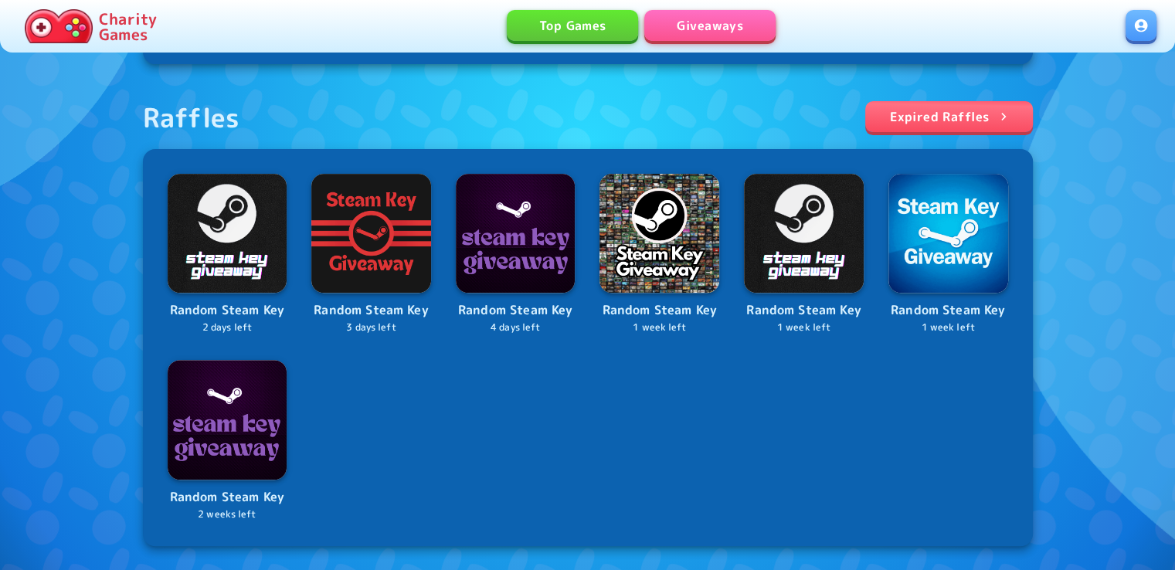
scroll to position [525, 0]
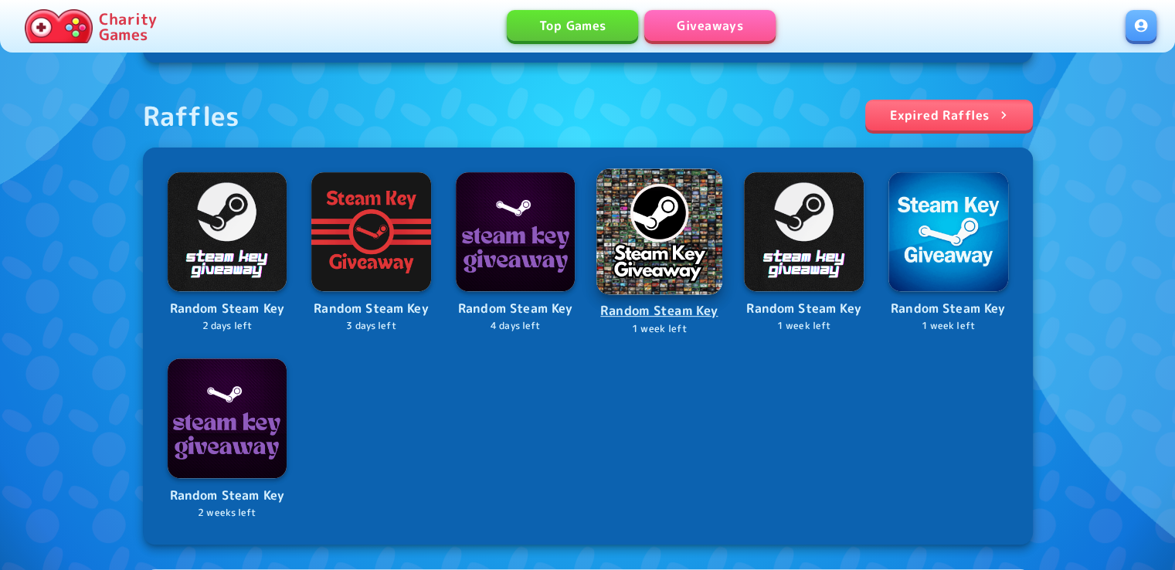
click at [646, 253] on img at bounding box center [660, 231] width 126 height 126
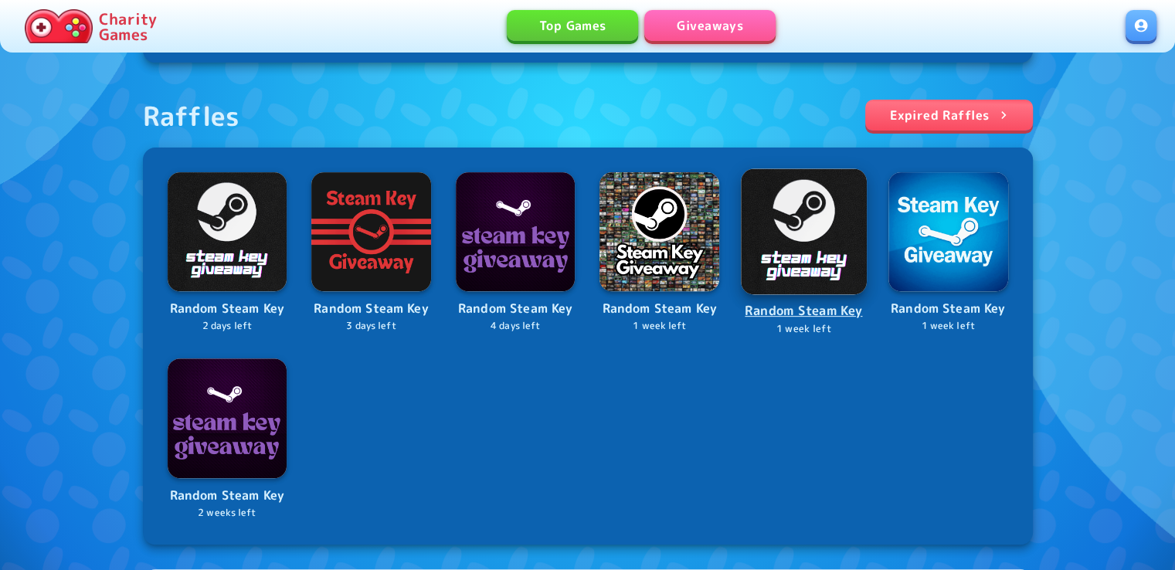
click at [765, 248] on img at bounding box center [804, 231] width 126 height 126
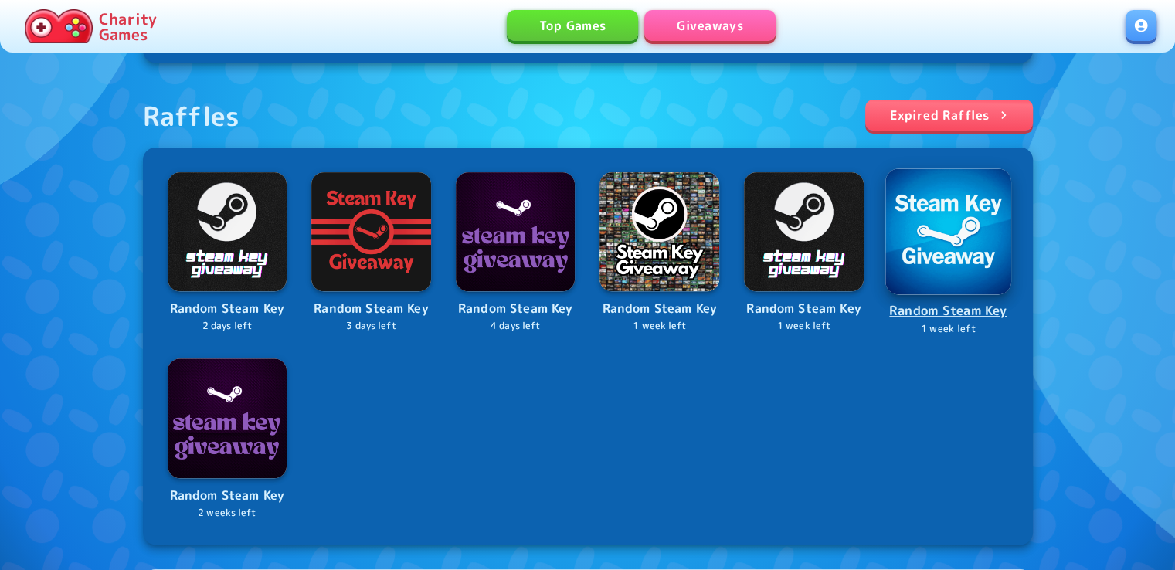
click at [926, 240] on img at bounding box center [948, 231] width 126 height 126
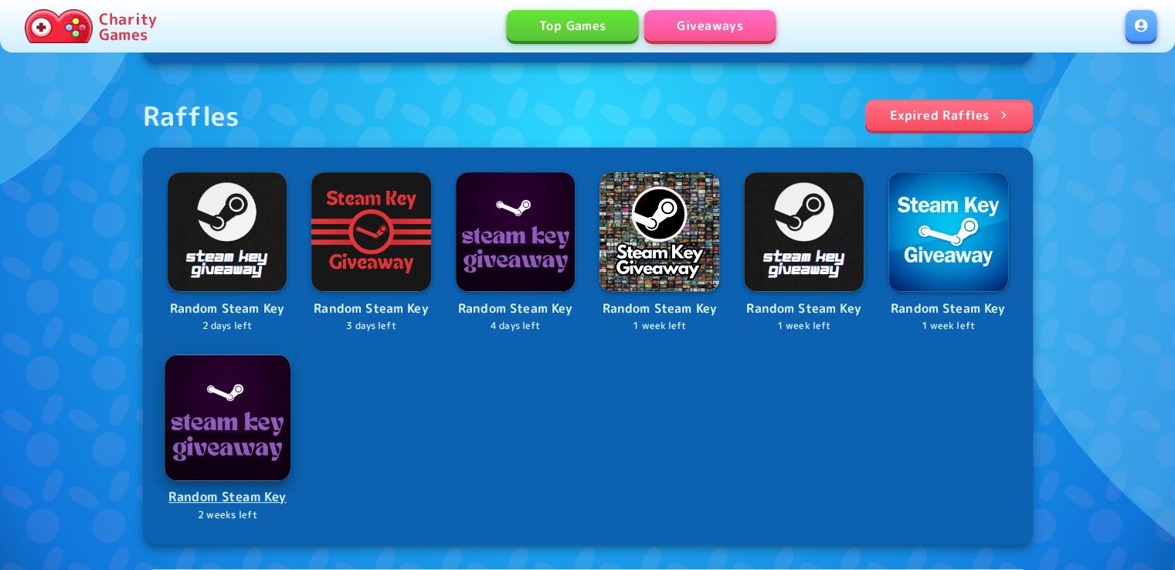
click at [197, 409] on img at bounding box center [226, 416] width 125 height 125
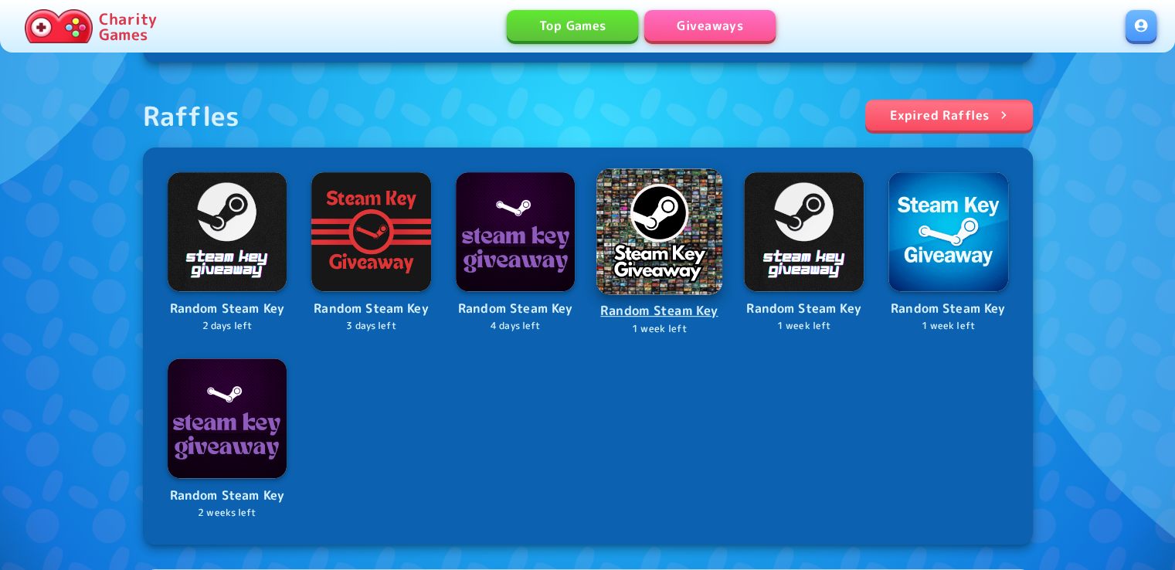
click at [663, 202] on img at bounding box center [660, 231] width 126 height 126
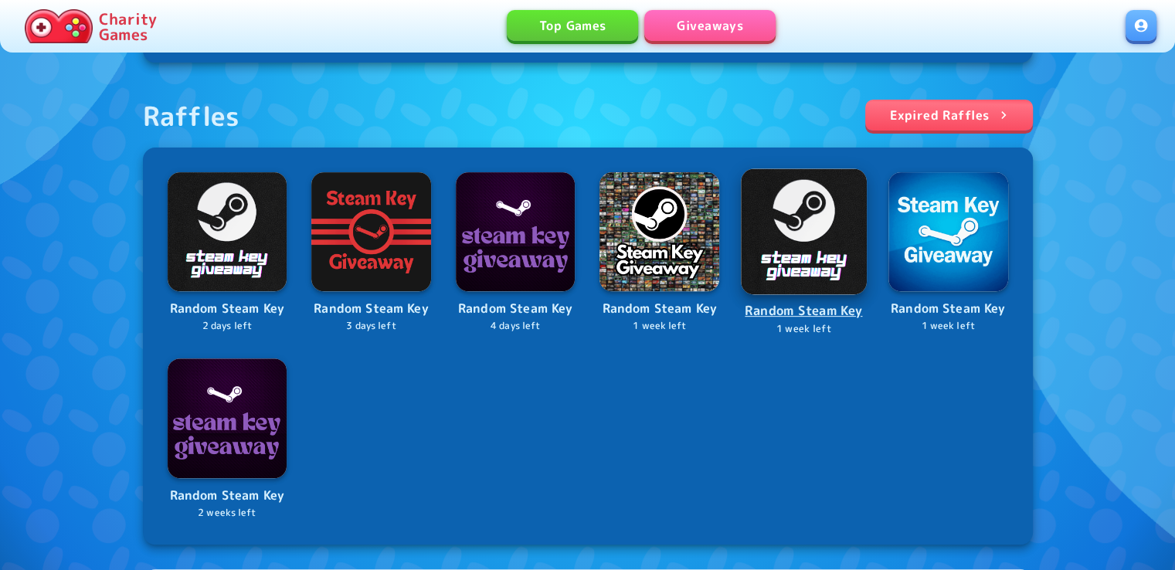
click at [796, 216] on img at bounding box center [804, 231] width 126 height 126
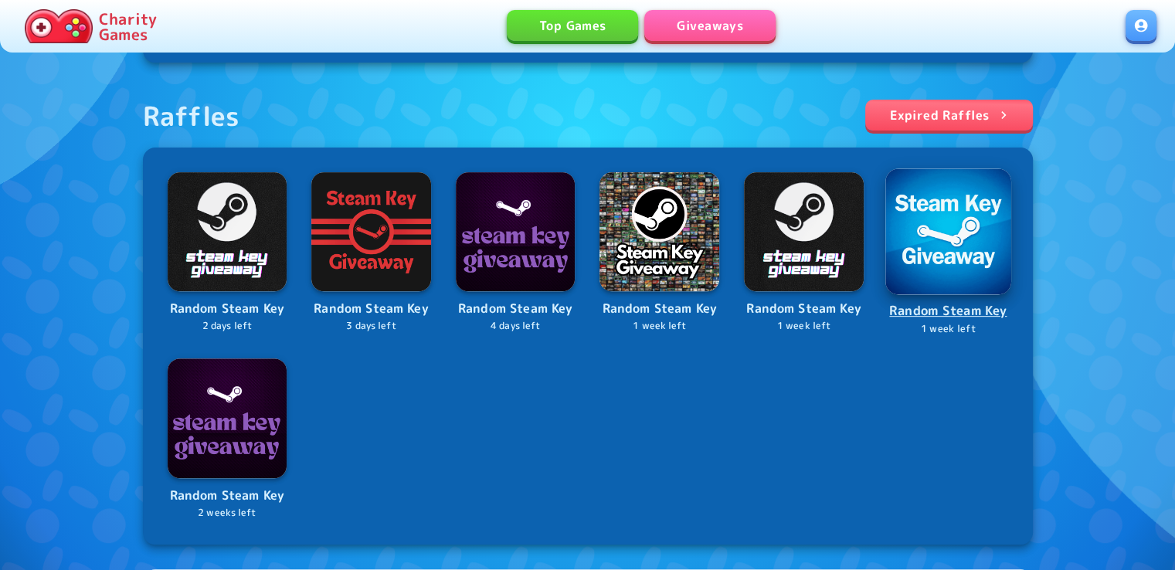
click at [936, 208] on img at bounding box center [948, 231] width 126 height 126
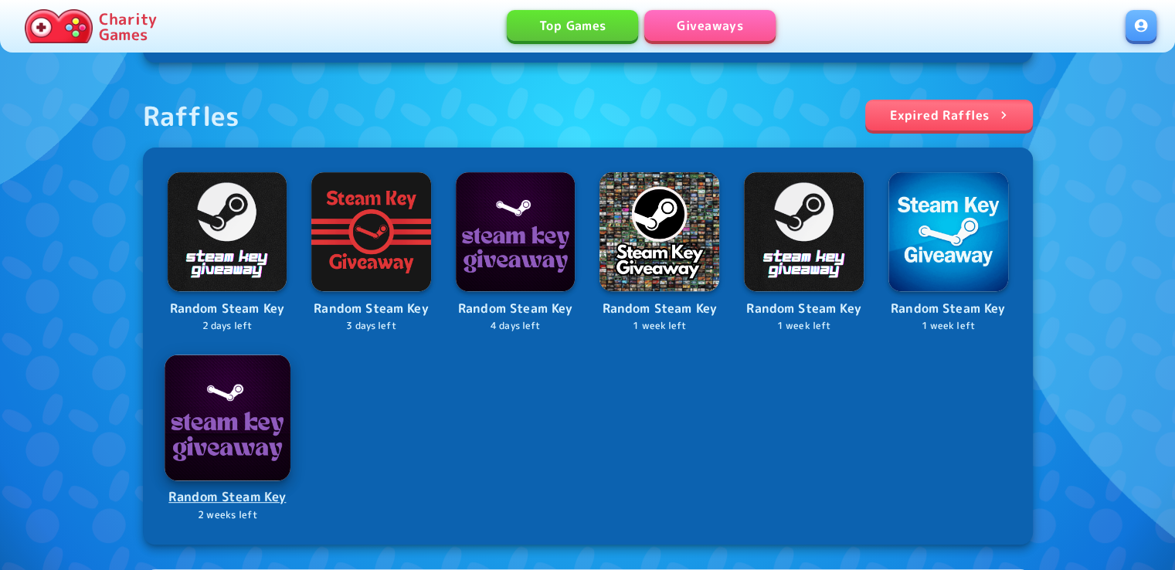
click at [262, 436] on img at bounding box center [226, 416] width 125 height 125
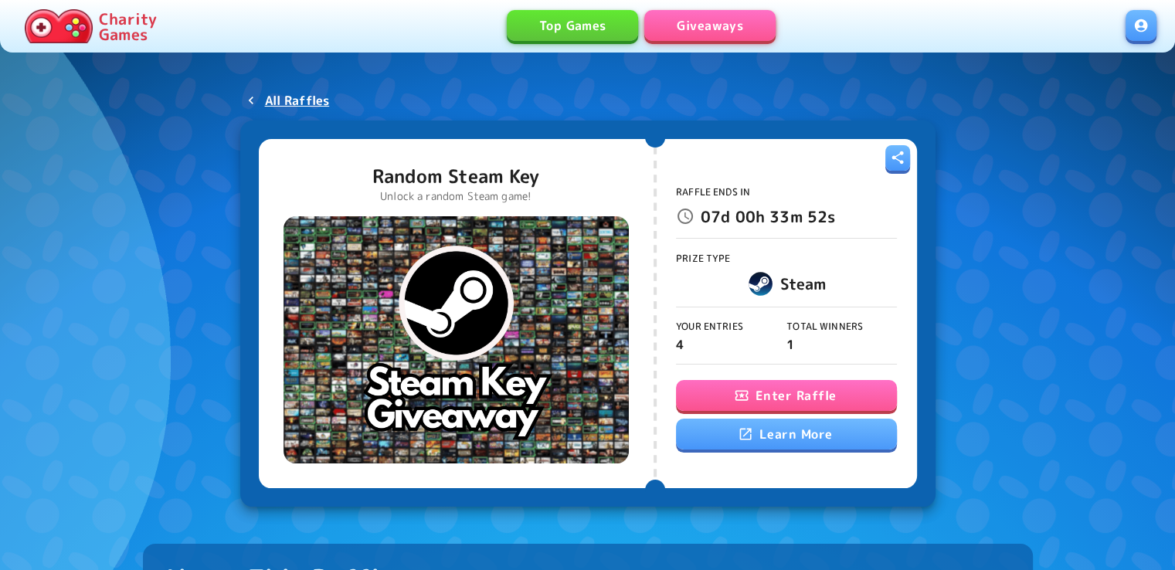
click at [820, 389] on button "Enter Raffle" at bounding box center [786, 395] width 221 height 31
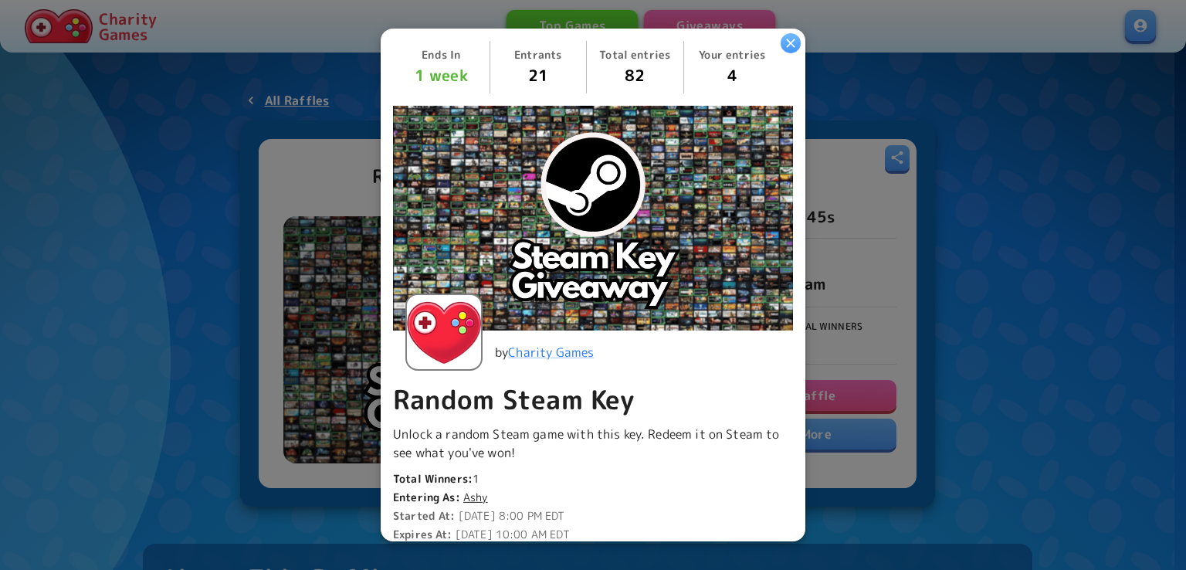
scroll to position [365, 0]
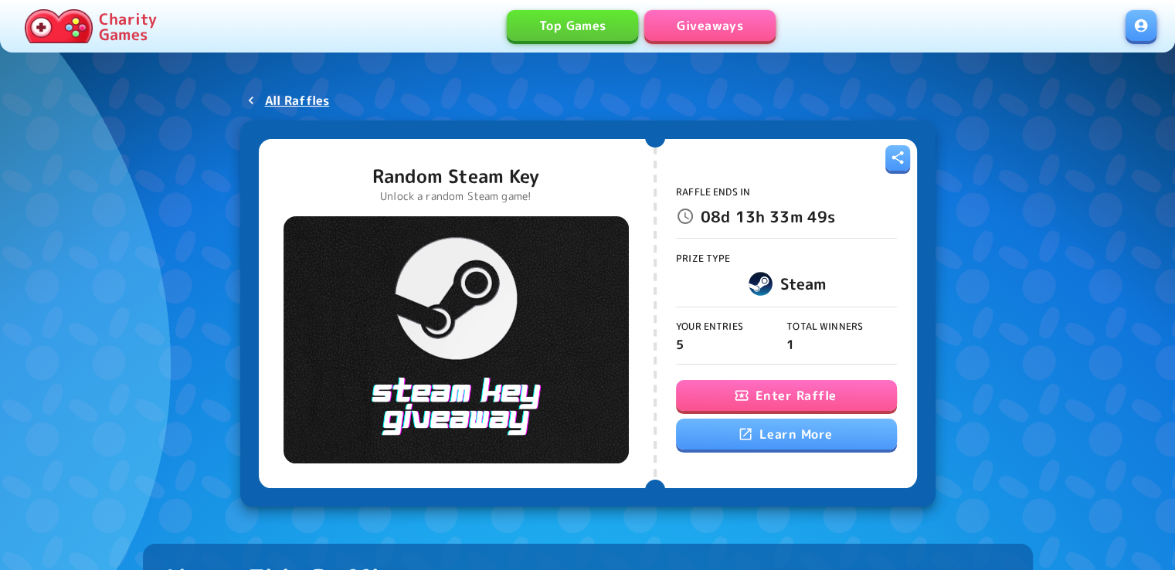
click at [800, 396] on button "Enter Raffle" at bounding box center [786, 395] width 221 height 31
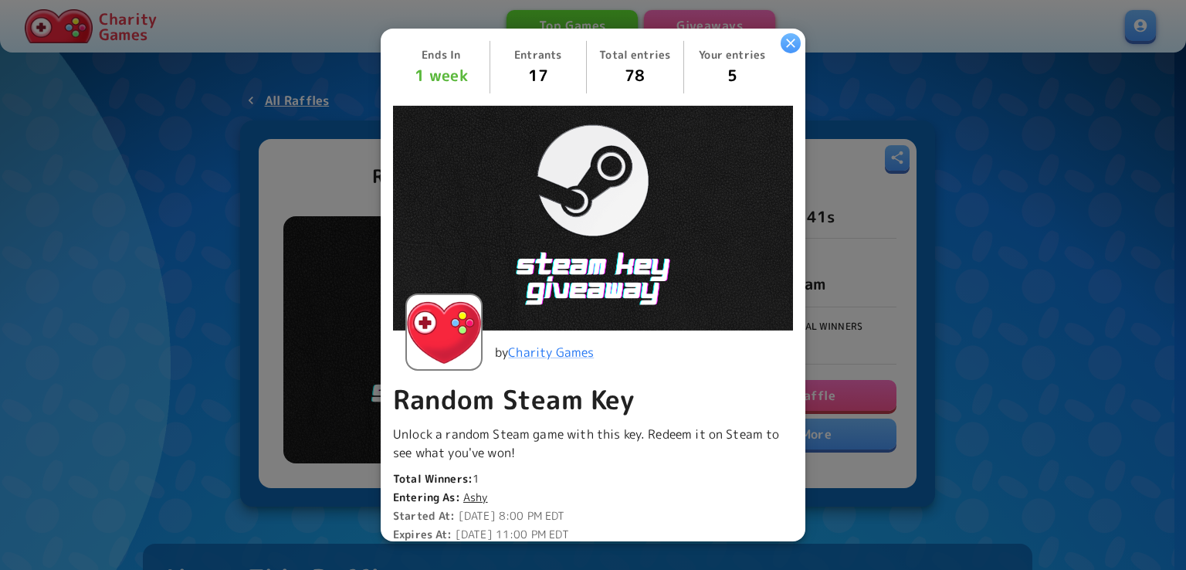
scroll to position [417, 0]
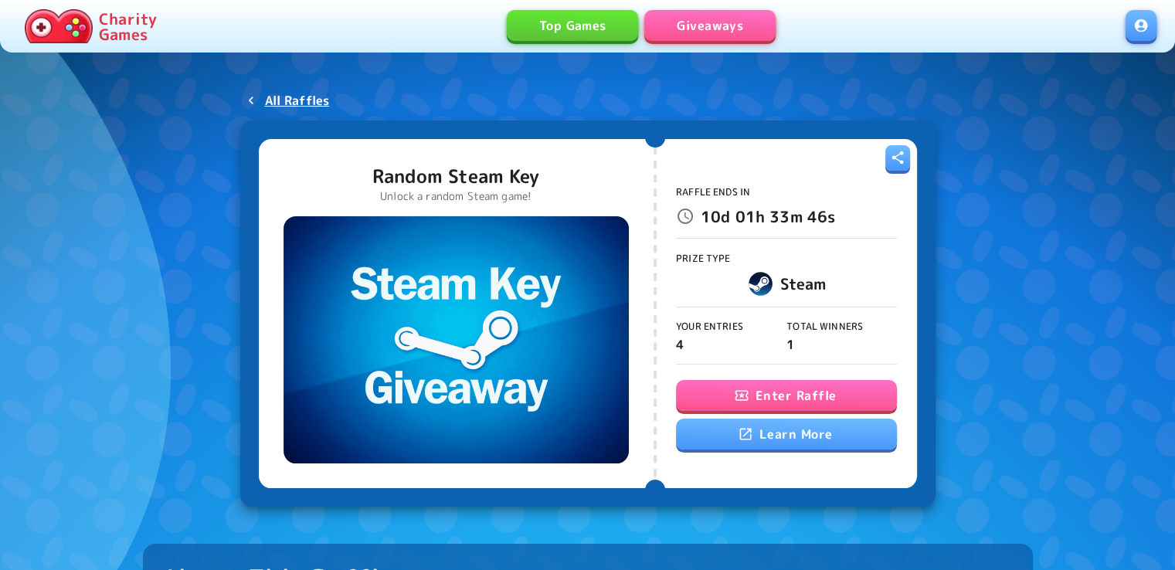
click at [800, 396] on button "Enter Raffle" at bounding box center [786, 395] width 221 height 31
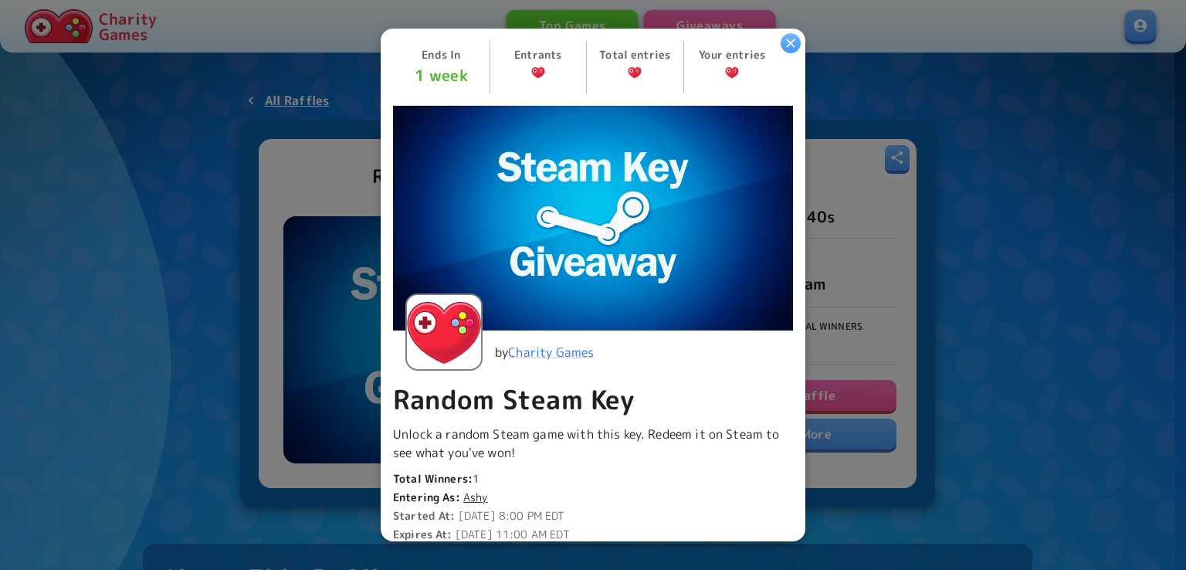
scroll to position [365, 0]
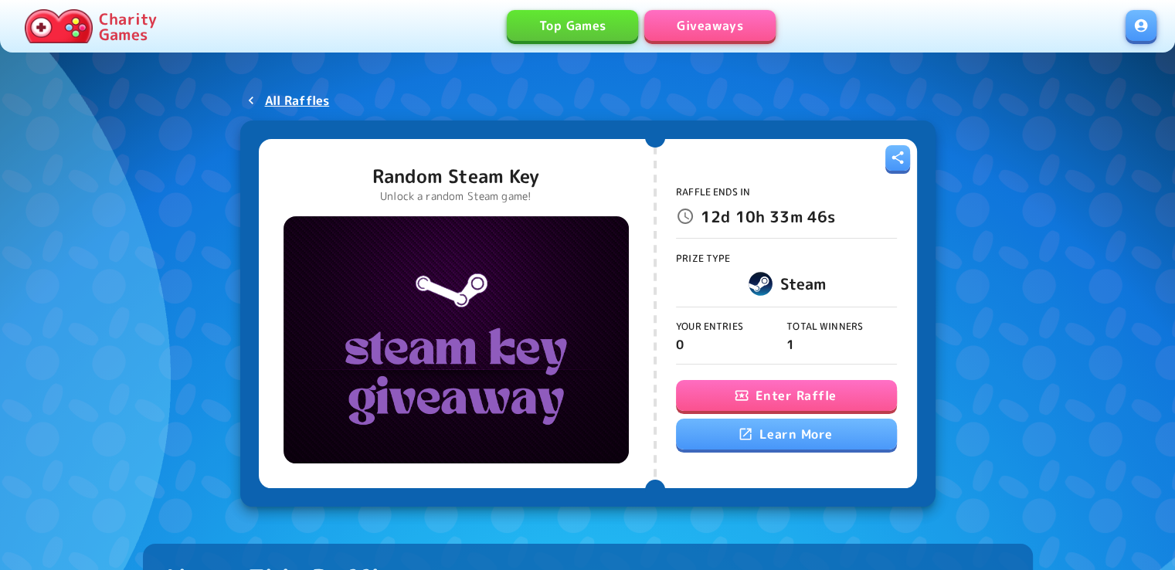
click at [800, 396] on button "Enter Raffle" at bounding box center [786, 395] width 221 height 31
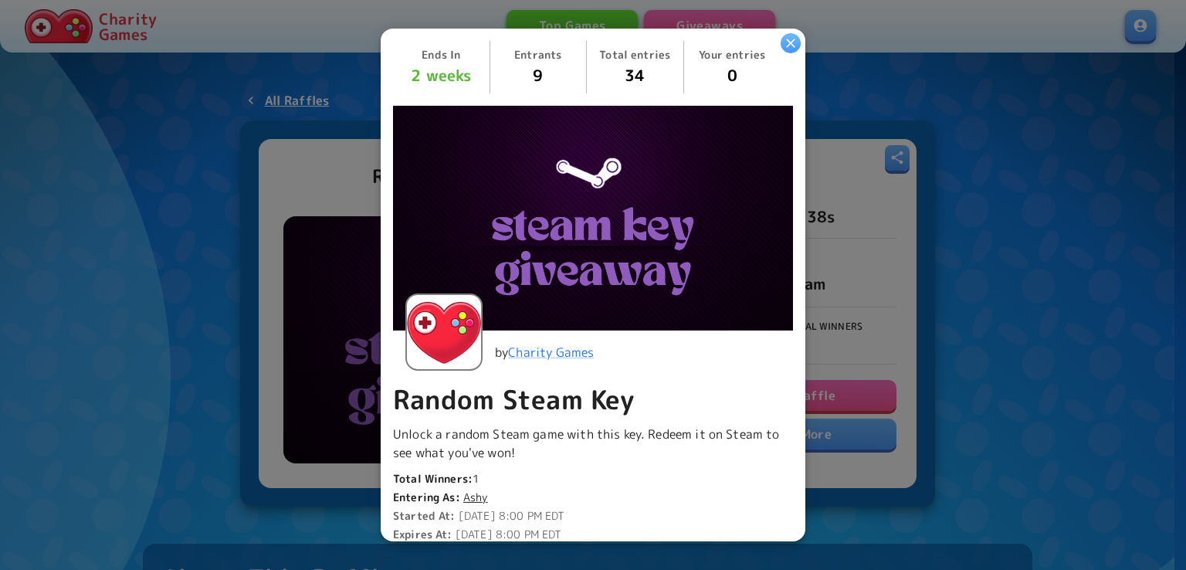
scroll to position [365, 0]
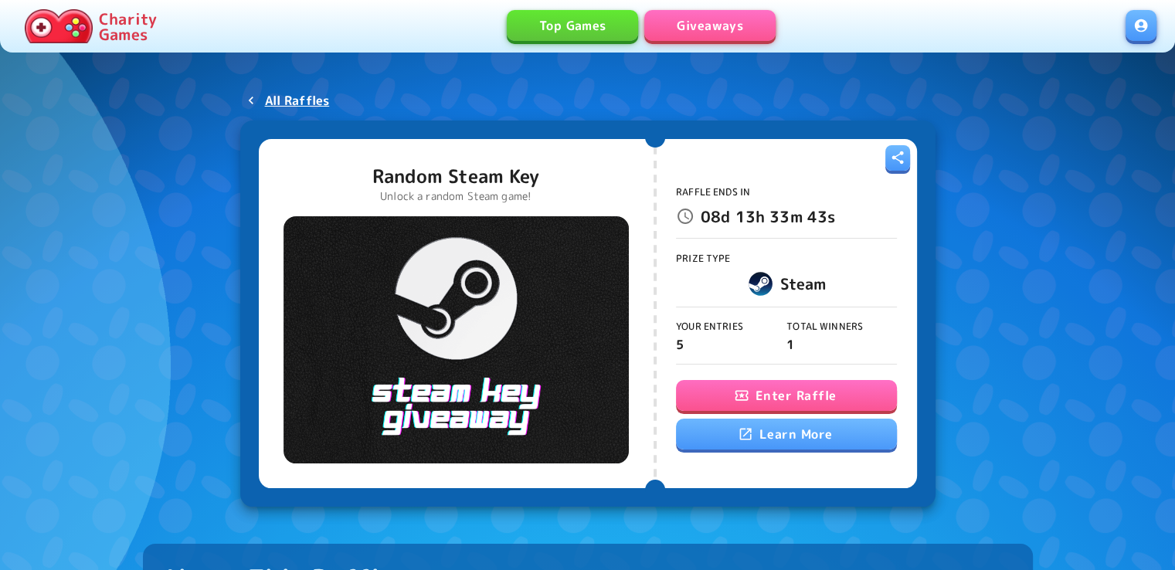
click at [800, 396] on button "Enter Raffle" at bounding box center [786, 395] width 221 height 31
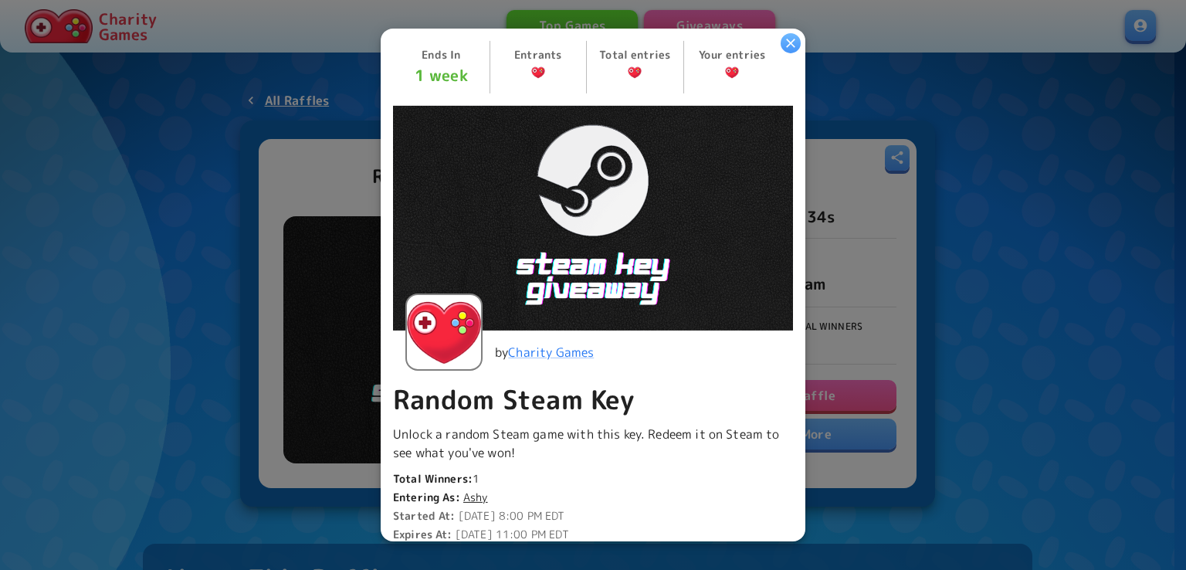
scroll to position [417, 0]
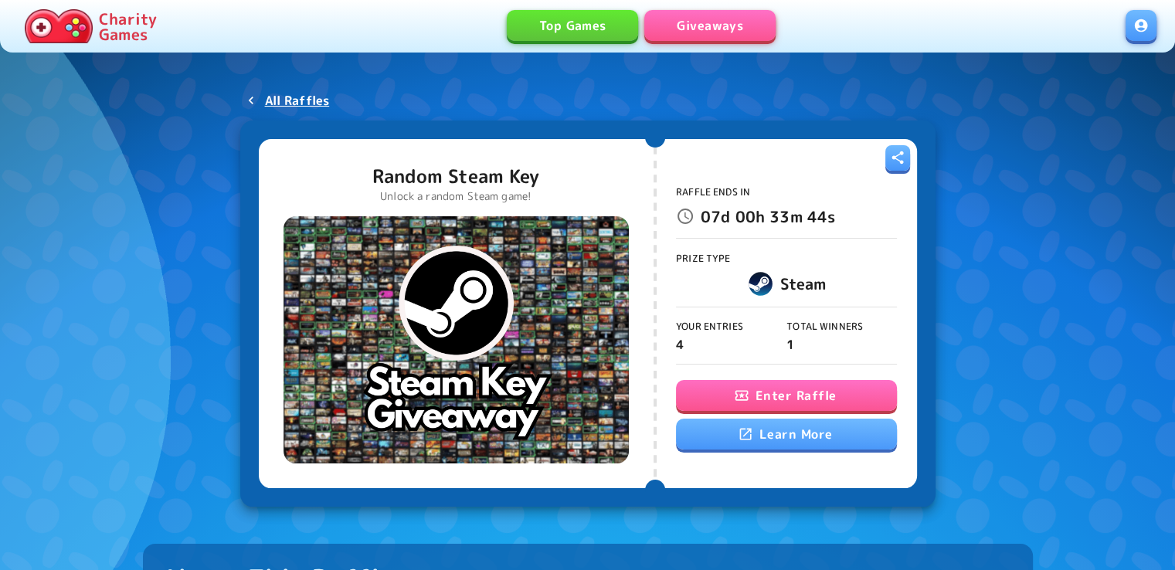
click at [800, 396] on button "Enter Raffle" at bounding box center [786, 395] width 221 height 31
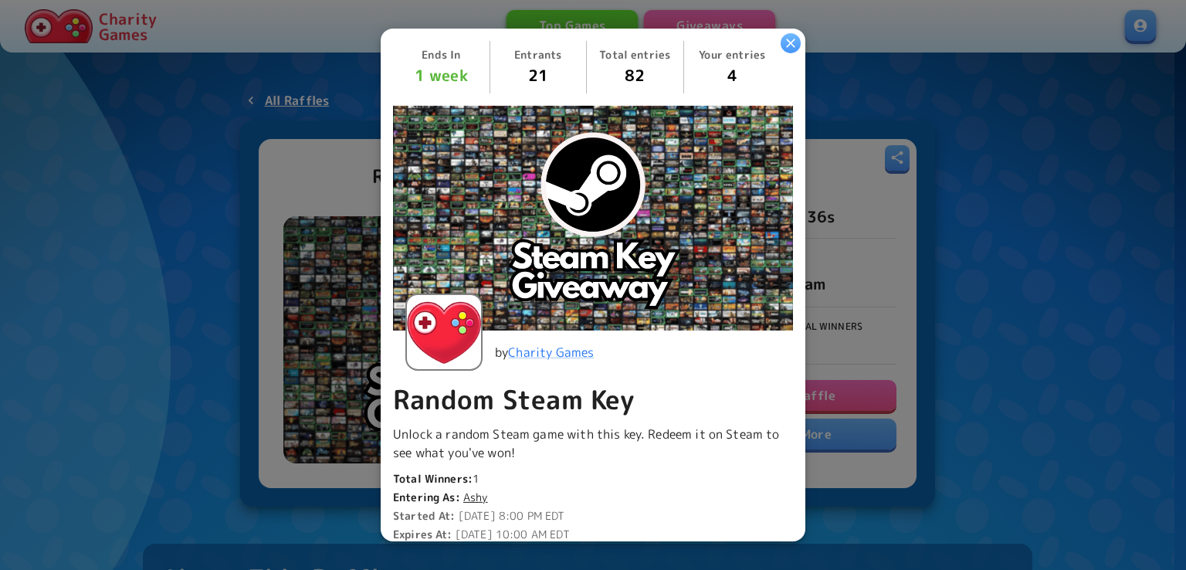
scroll to position [365, 0]
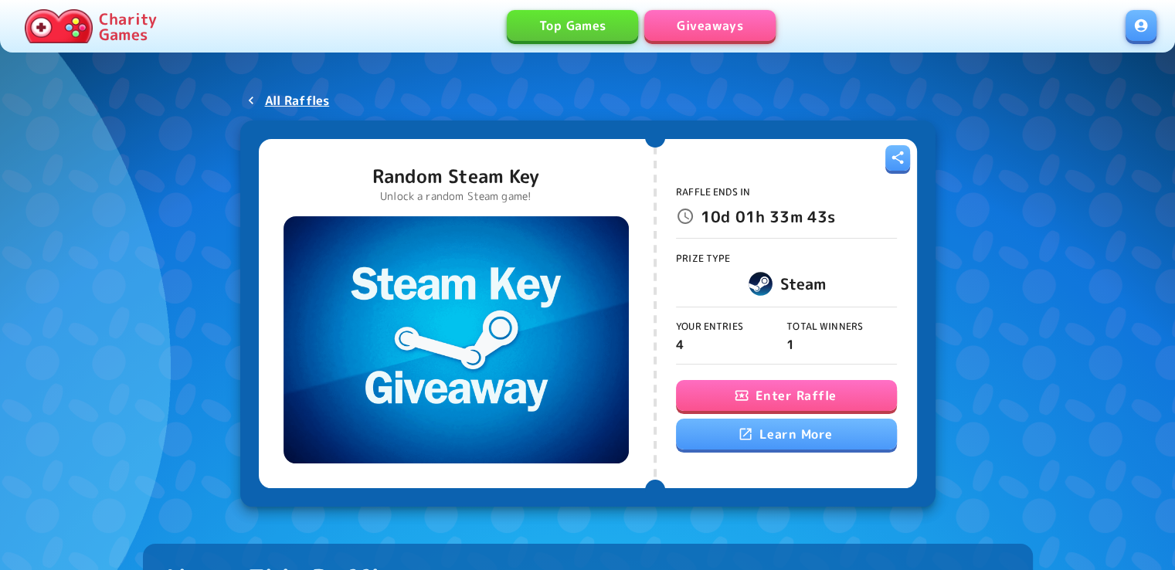
click at [800, 396] on button "Enter Raffle" at bounding box center [786, 395] width 221 height 31
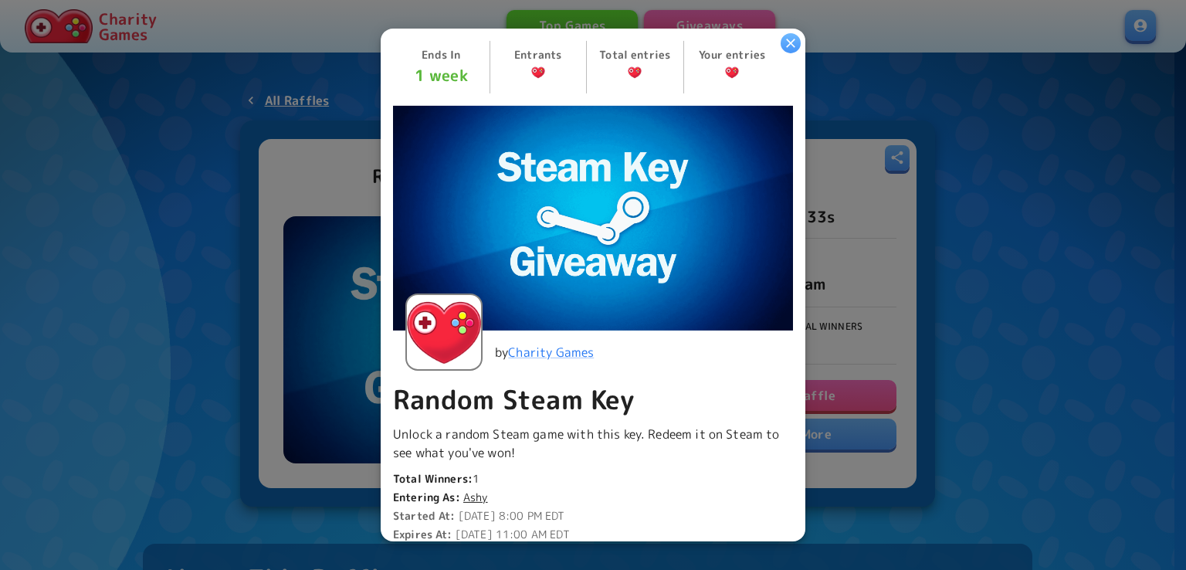
scroll to position [365, 0]
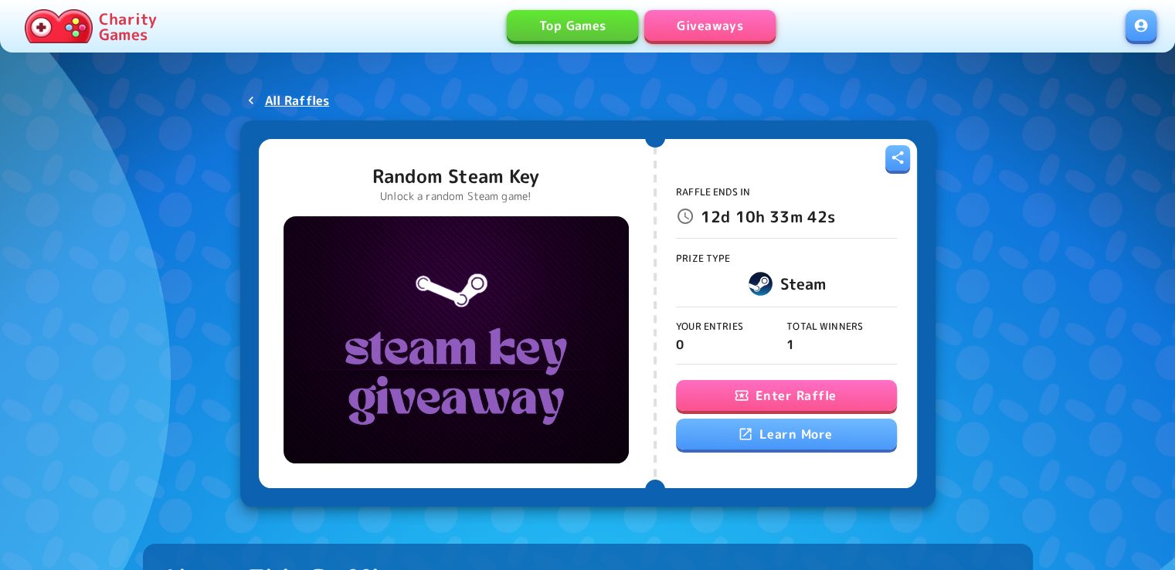
click at [800, 396] on button "Enter Raffle" at bounding box center [786, 395] width 221 height 31
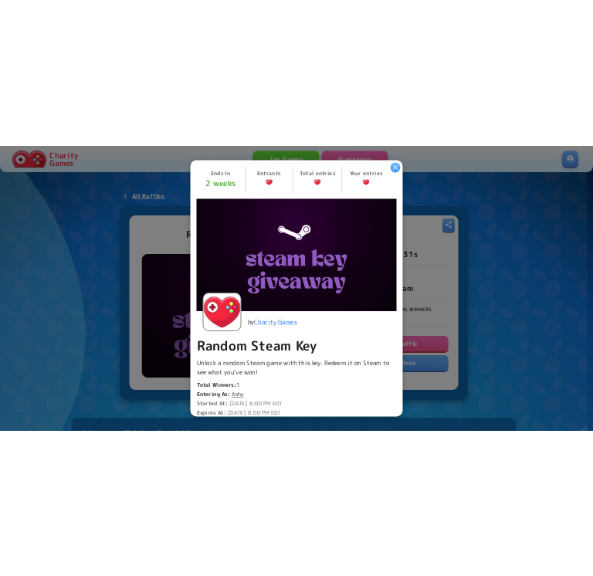
scroll to position [365, 0]
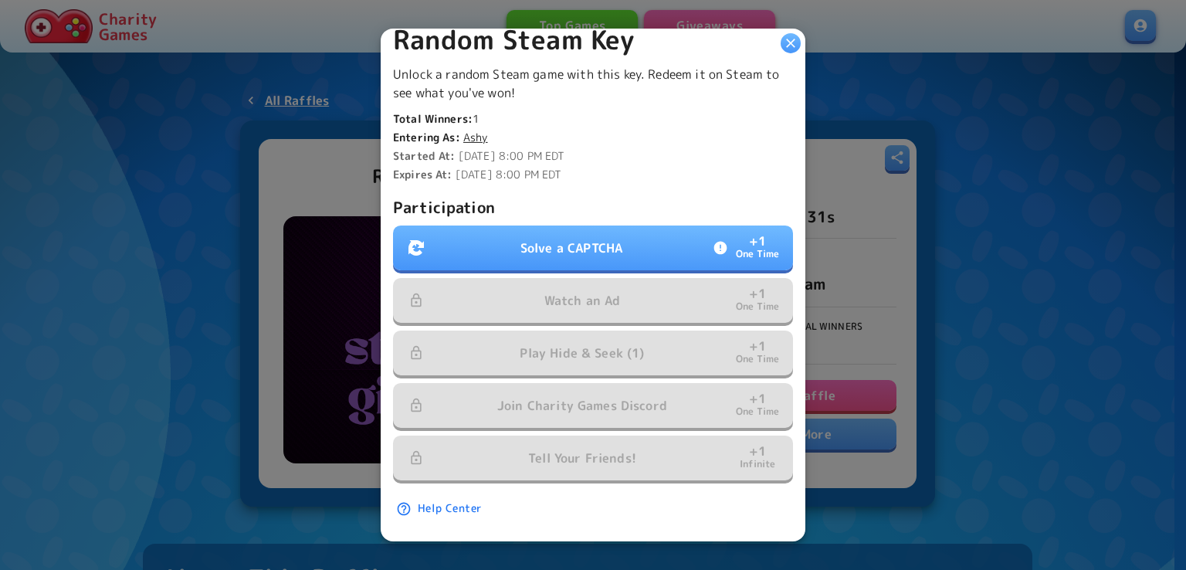
click at [688, 239] on button "Solve a CAPTCHA + 1 One Time" at bounding box center [593, 248] width 400 height 45
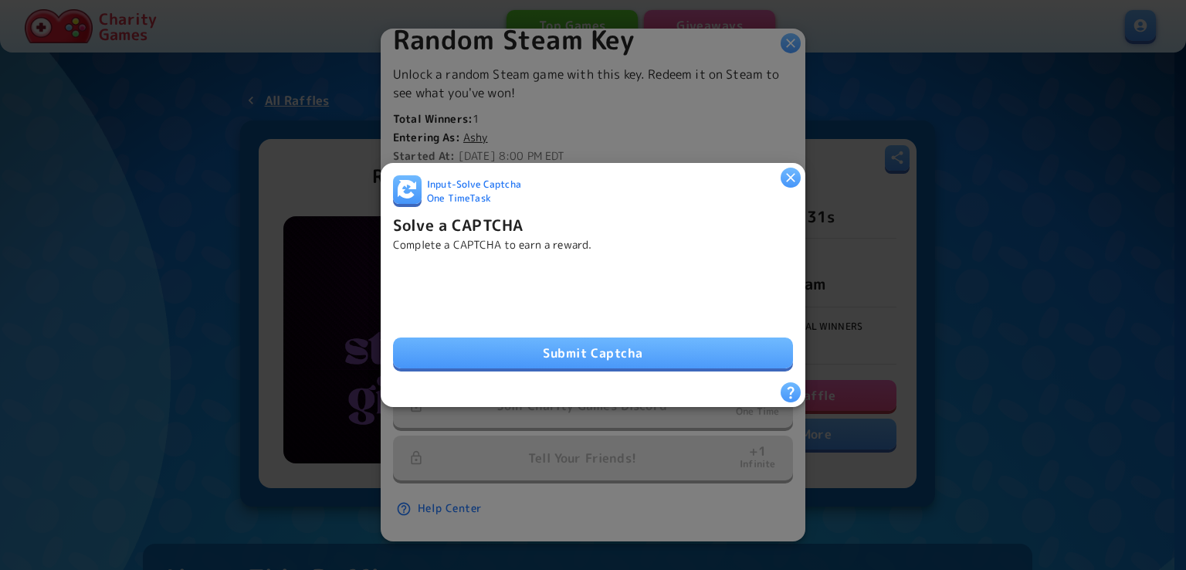
click at [517, 341] on button "Submit Captcha" at bounding box center [593, 352] width 400 height 31
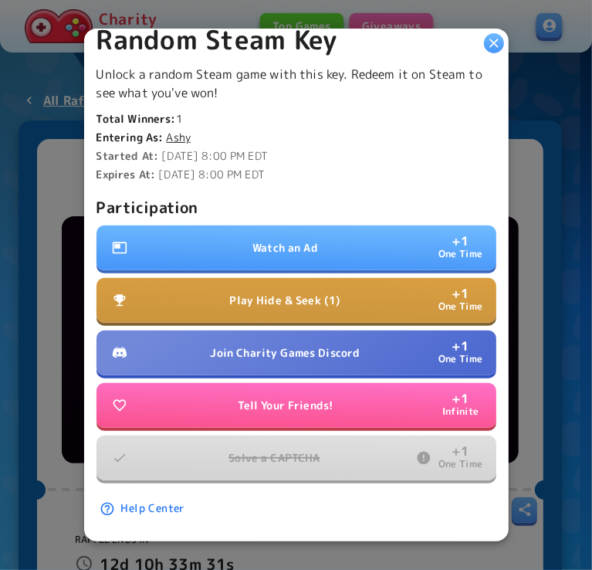
click at [336, 345] on p "Join Charity Games Discord" at bounding box center [286, 352] width 150 height 15
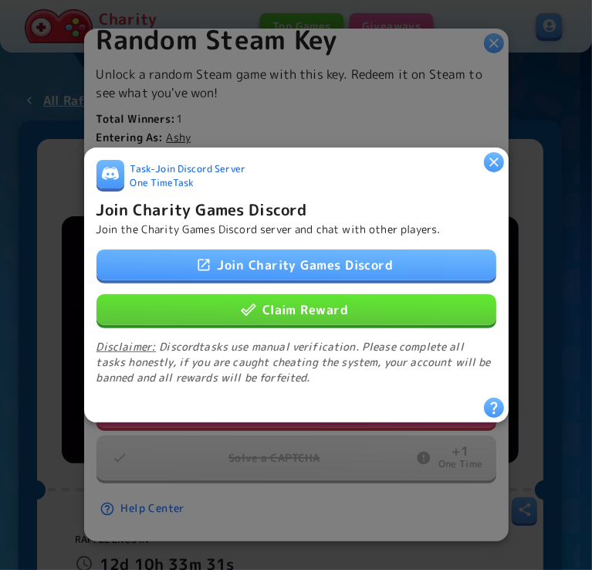
click at [344, 256] on link "Join Charity Games Discord" at bounding box center [297, 264] width 400 height 31
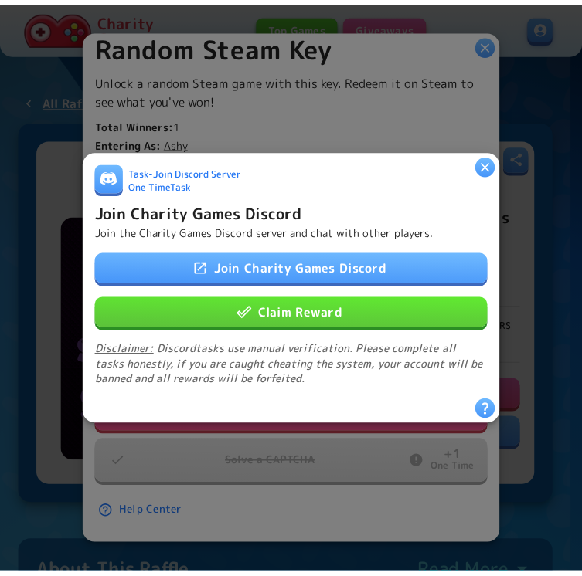
scroll to position [359, 0]
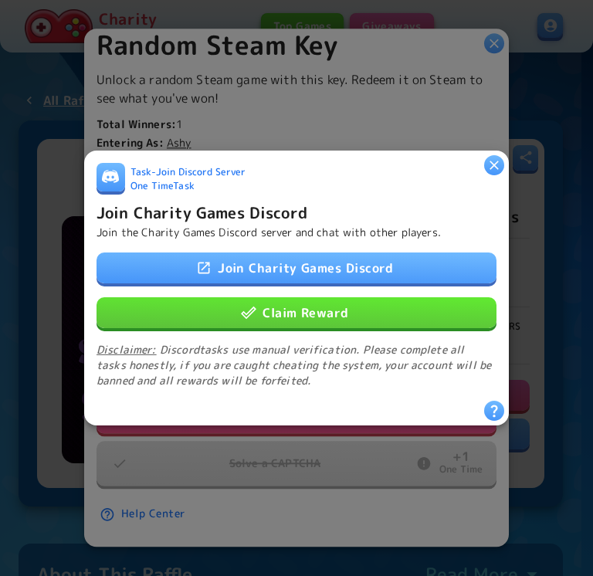
click at [362, 311] on button "Claim Reward" at bounding box center [297, 312] width 400 height 31
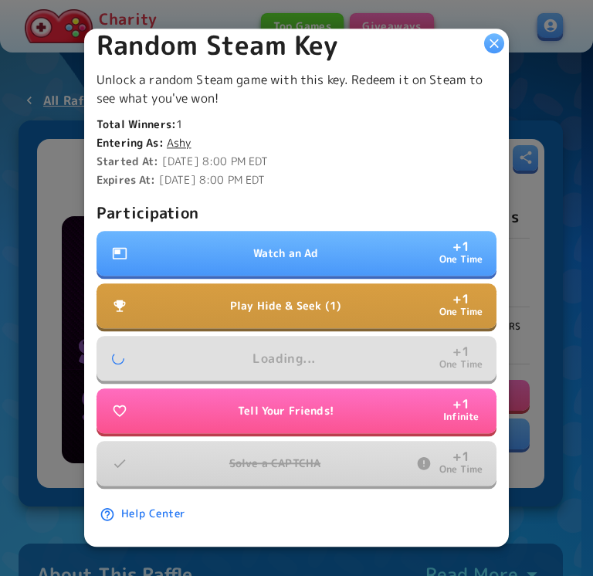
click at [381, 292] on button "Play Hide & Seek (1) + 1 One Time" at bounding box center [297, 306] width 400 height 45
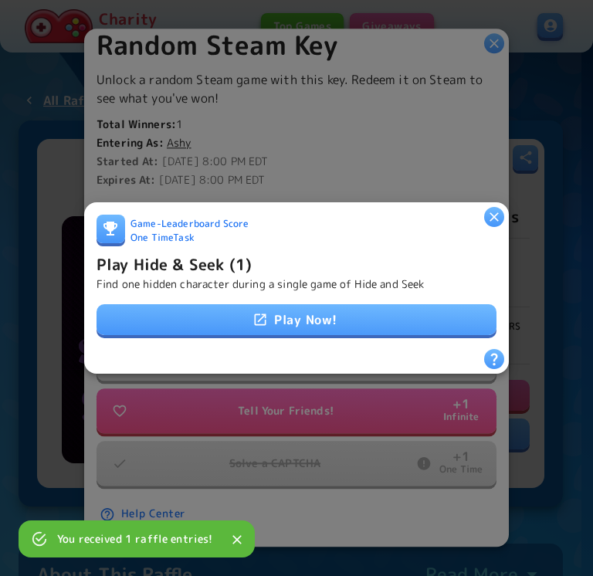
click at [351, 321] on link "Play Now!" at bounding box center [297, 319] width 400 height 31
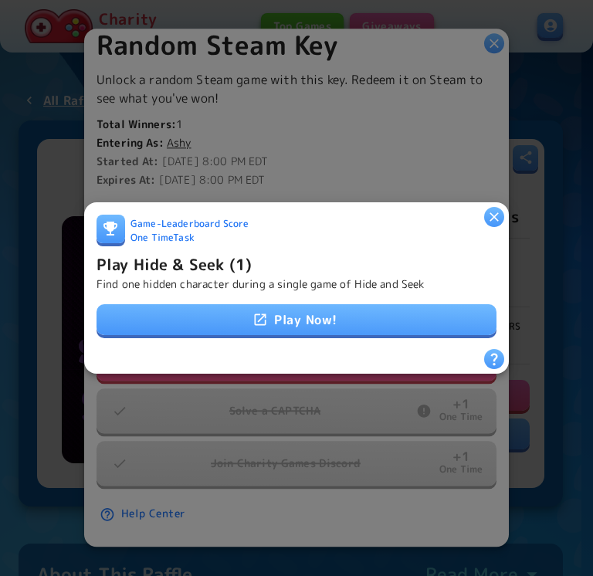
click at [500, 217] on icon "button" at bounding box center [494, 216] width 15 height 15
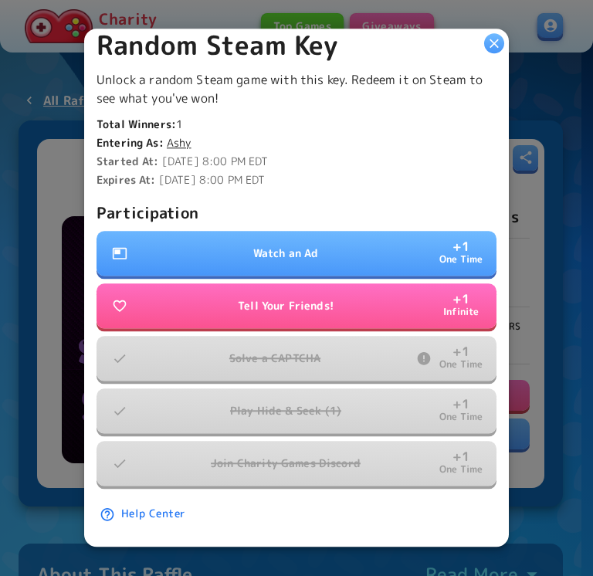
click at [346, 238] on button "Watch an Ad + 1 One Time" at bounding box center [297, 254] width 400 height 45
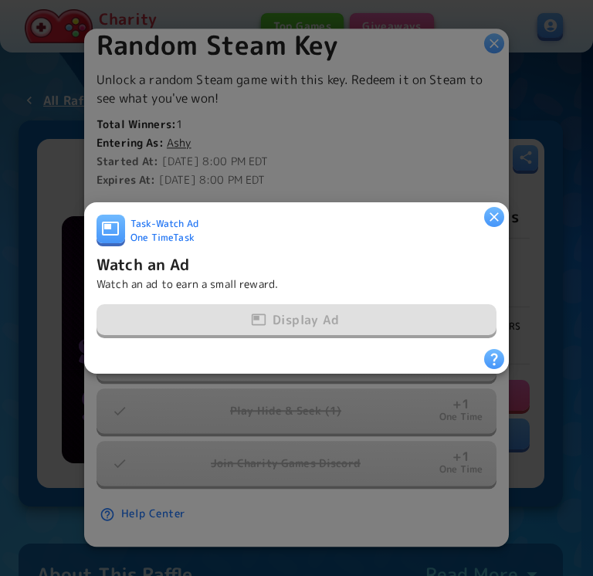
click at [346, 238] on div "Task - Watch Ad One Time Task" at bounding box center [297, 233] width 400 height 37
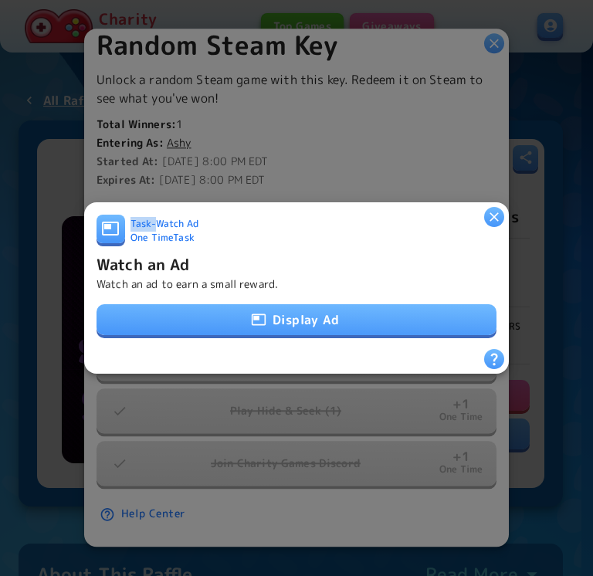
click at [403, 307] on button "Display Ad" at bounding box center [297, 319] width 400 height 31
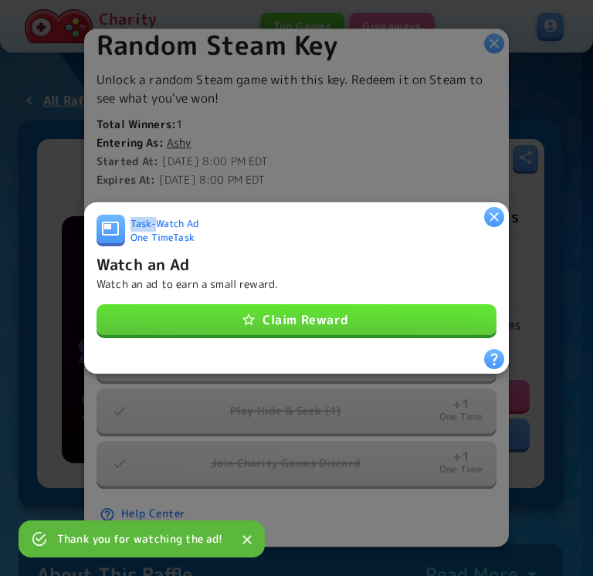
click at [371, 307] on button "Claim Reward" at bounding box center [297, 319] width 400 height 31
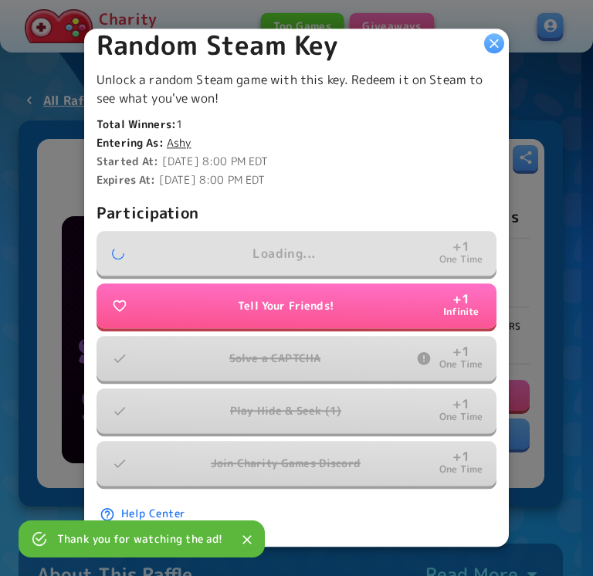
click at [460, 87] on div "Unlock a random Steam game with this key. Redeem it on Steam to see what you've…" at bounding box center [297, 89] width 400 height 37
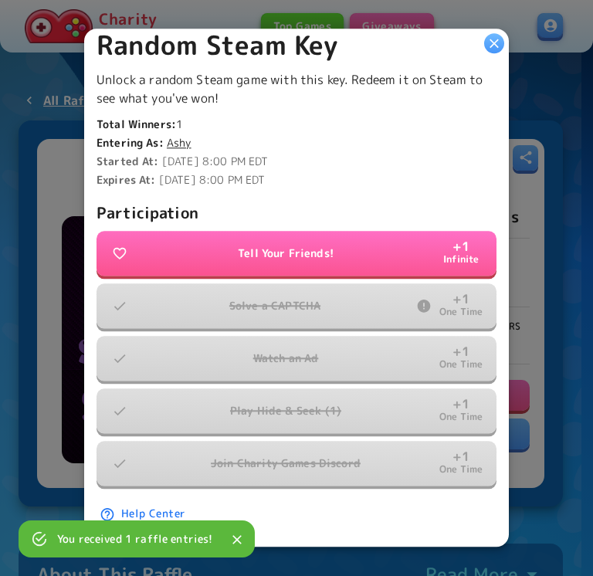
click at [493, 50] on icon "button" at bounding box center [494, 43] width 15 height 15
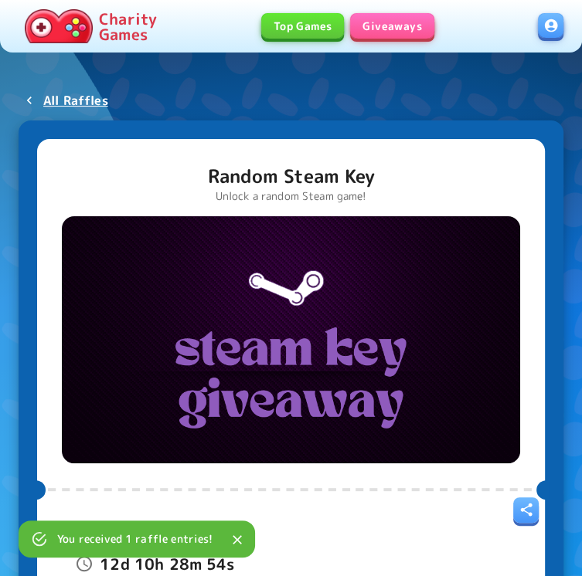
click at [389, 28] on link "Giveaways" at bounding box center [392, 25] width 84 height 25
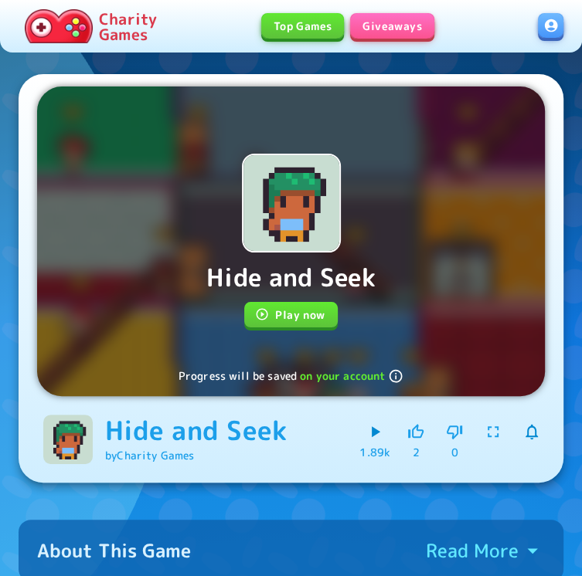
click at [309, 319] on button "Play now" at bounding box center [290, 314] width 93 height 25
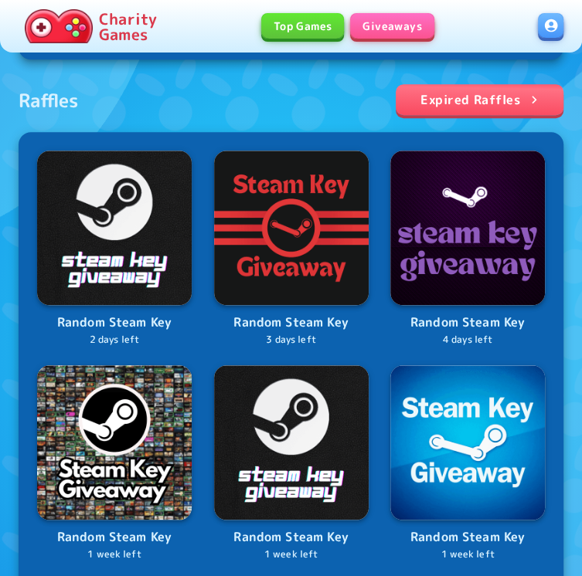
scroll to position [500, 0]
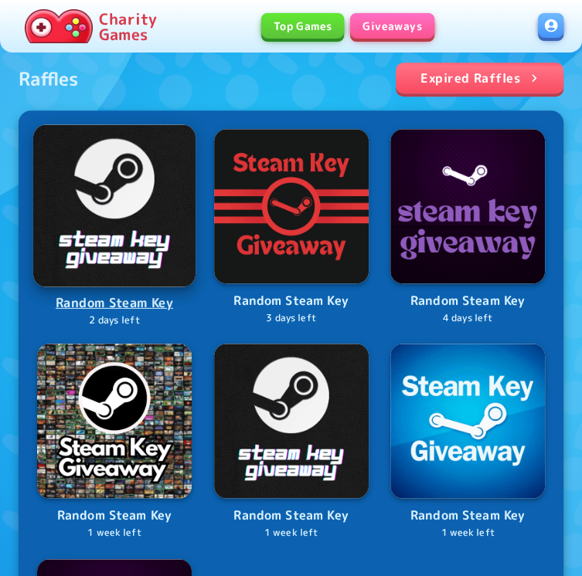
click at [100, 195] on img at bounding box center [114, 205] width 162 height 162
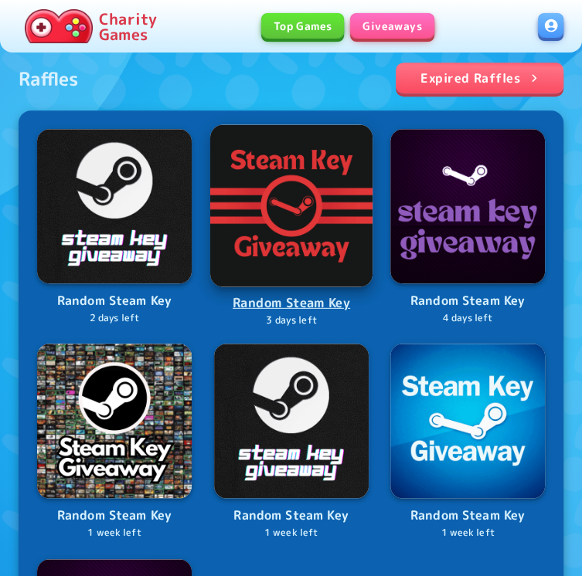
click at [214, 188] on img at bounding box center [290, 205] width 162 height 162
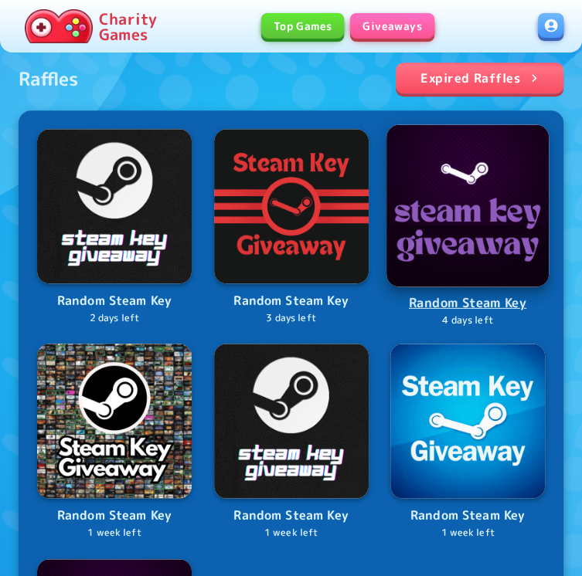
click at [386, 168] on img at bounding box center [467, 205] width 162 height 162
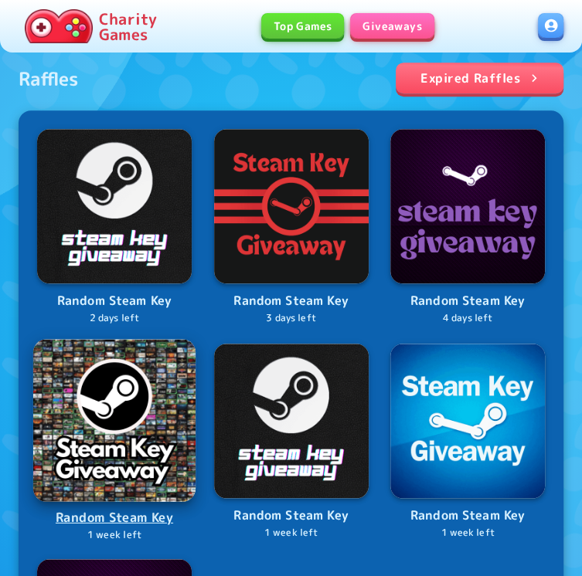
click at [195, 339] on img at bounding box center [114, 420] width 162 height 162
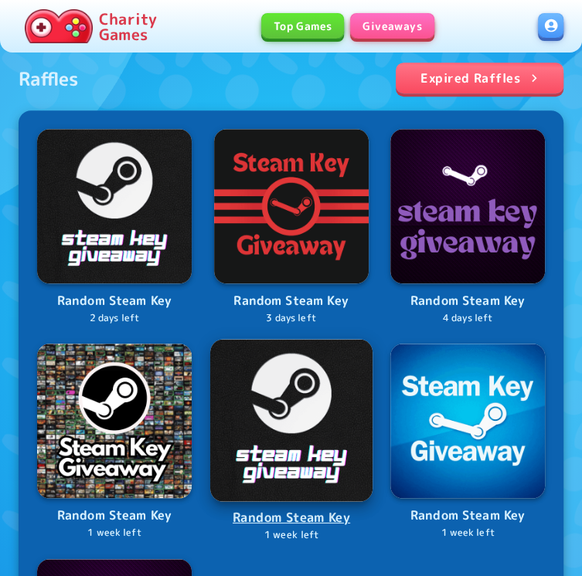
click at [209, 365] on img at bounding box center [290, 420] width 162 height 162
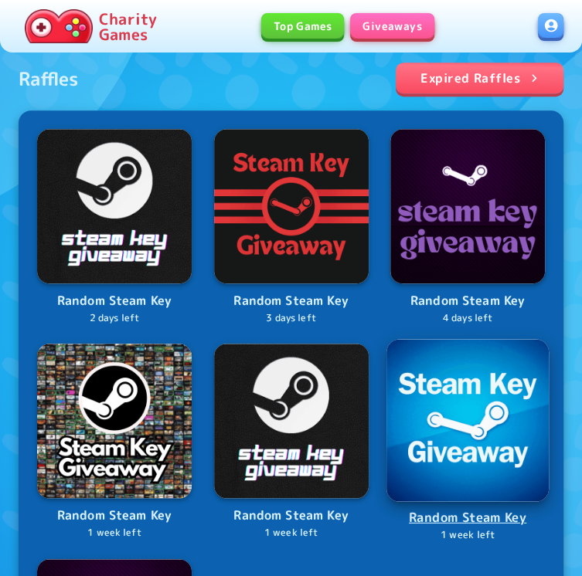
click at [386, 351] on img at bounding box center [467, 420] width 162 height 162
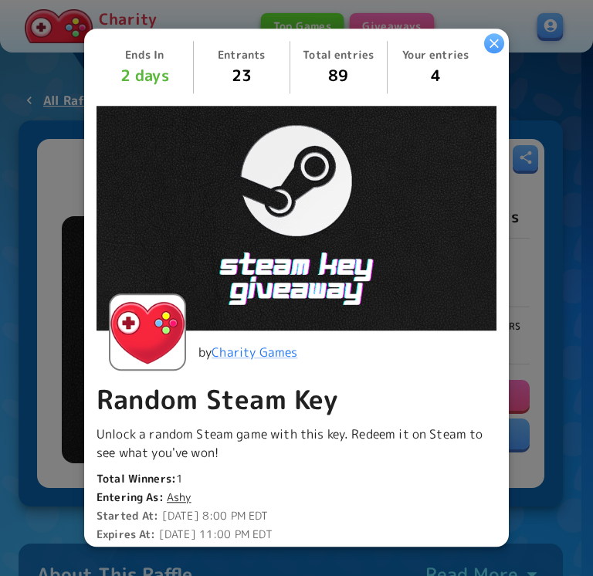
scroll to position [359, 0]
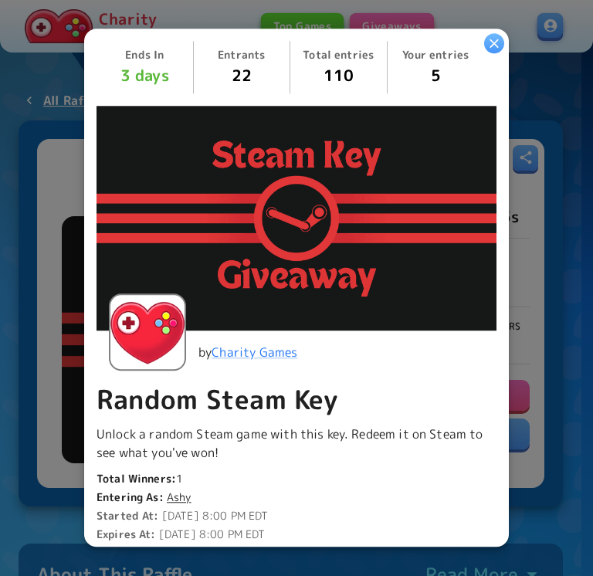
scroll to position [412, 0]
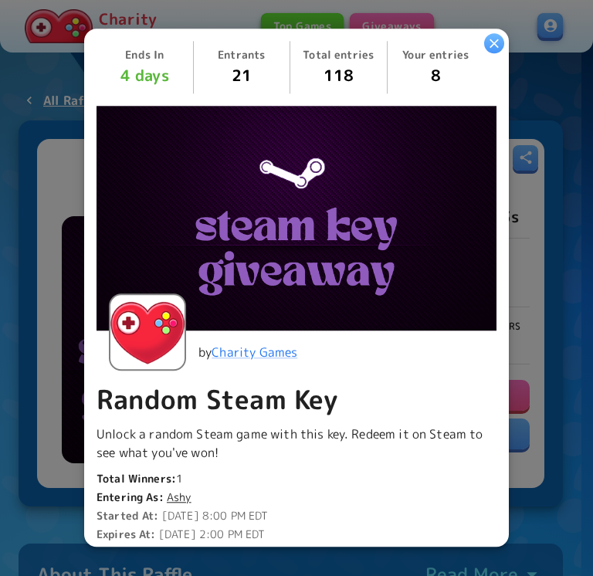
scroll to position [412, 0]
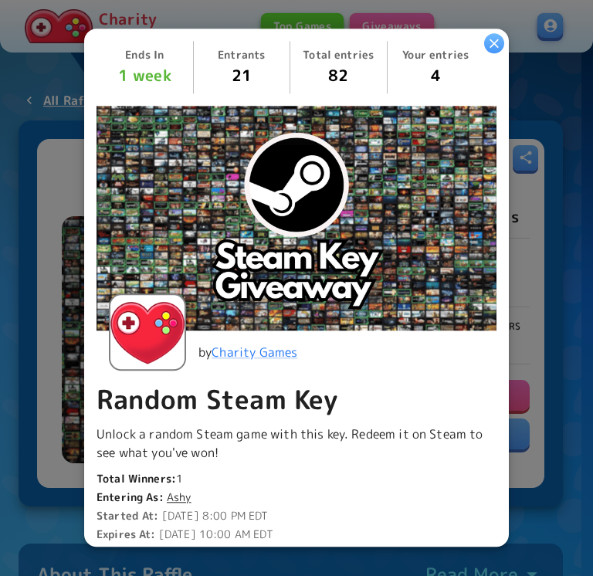
scroll to position [359, 0]
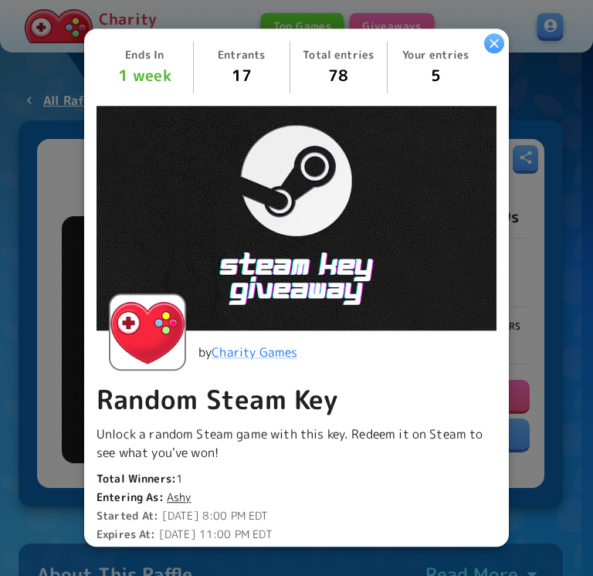
scroll to position [412, 0]
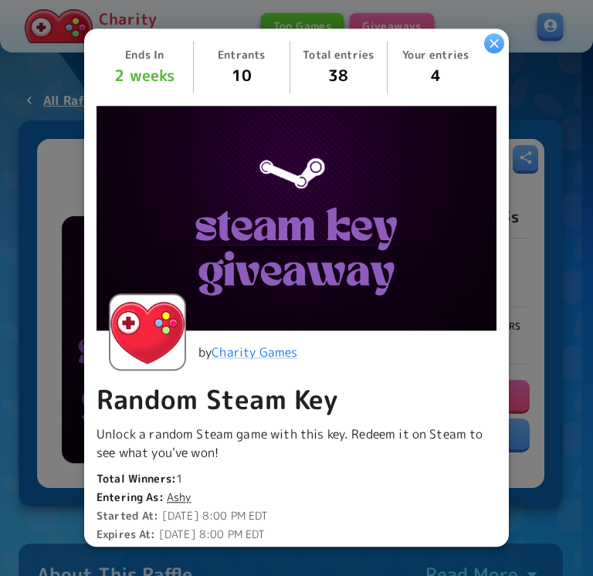
scroll to position [359, 0]
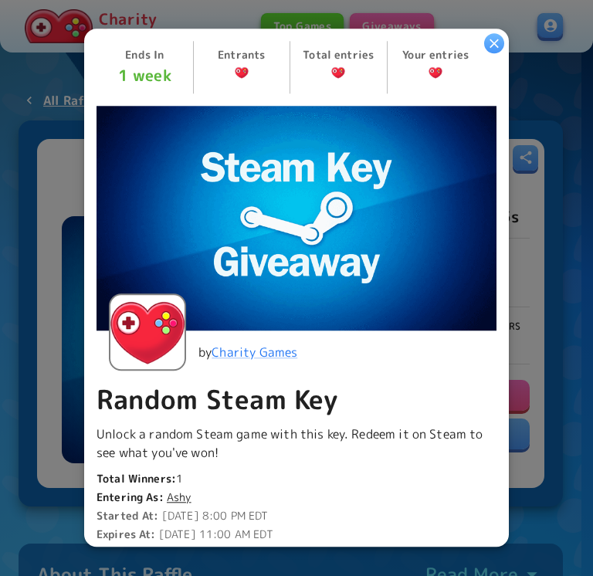
scroll to position [359, 0]
